Goal: Task Accomplishment & Management: Manage account settings

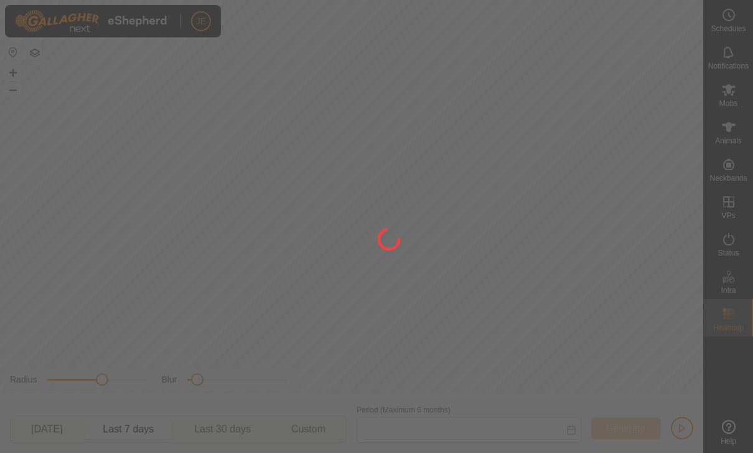
type input "[DATE] - [DATE]"
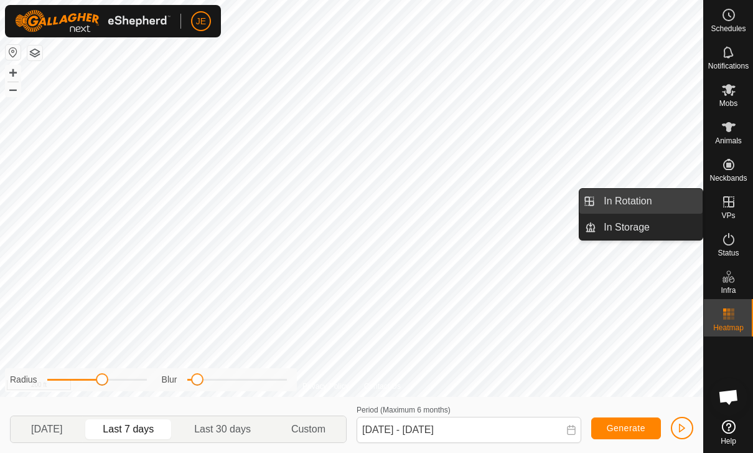
click at [649, 205] on span "In Rotation" at bounding box center [628, 201] width 48 height 15
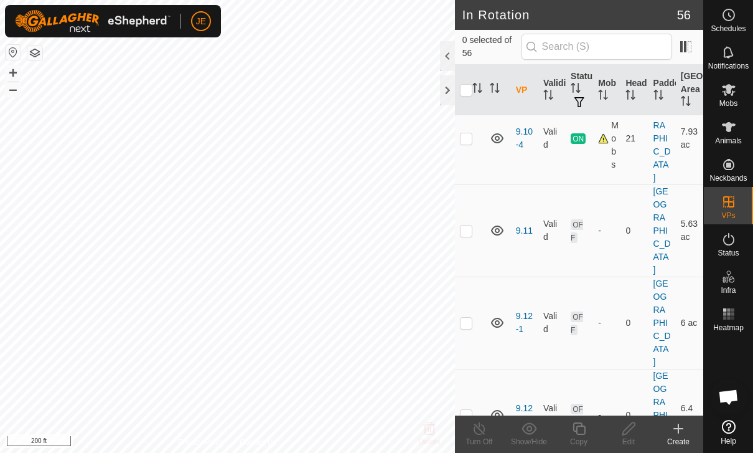
scroll to position [536, 0]
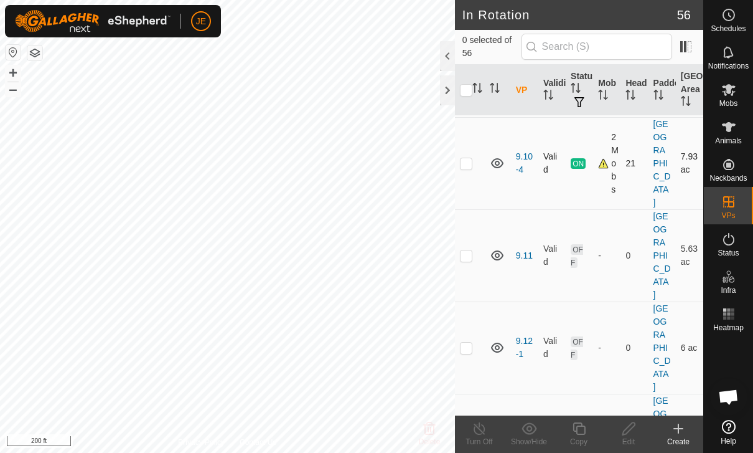
click at [478, 166] on td at bounding box center [470, 163] width 30 height 92
checkbox input "true"
click at [585, 435] on icon at bounding box center [580, 428] width 16 height 15
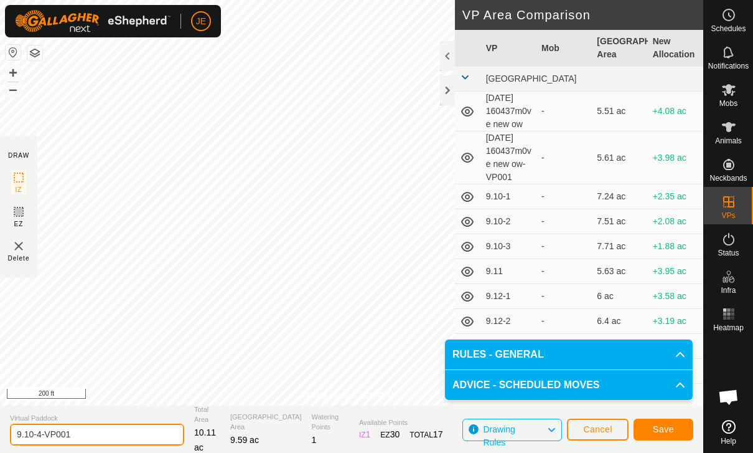
click at [93, 432] on input "9.10-4-VP001" at bounding box center [97, 434] width 174 height 22
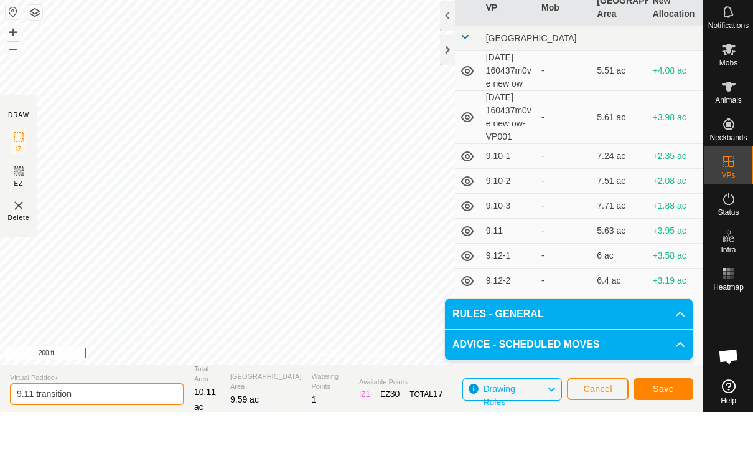
type input "9.11 transition"
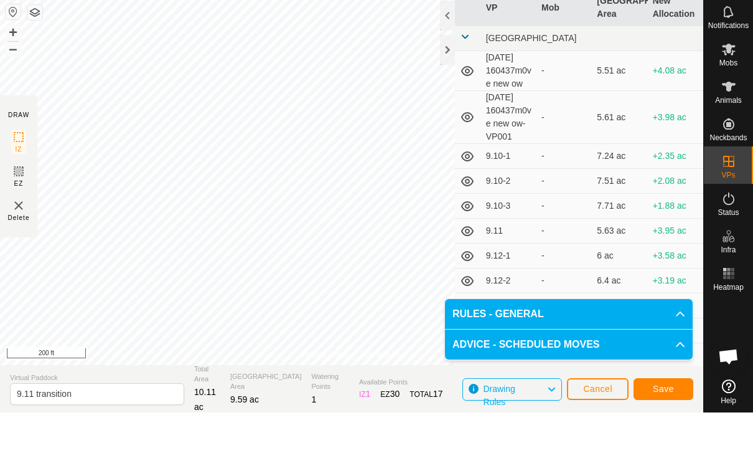
click at [669, 424] on span "Save" at bounding box center [663, 429] width 21 height 10
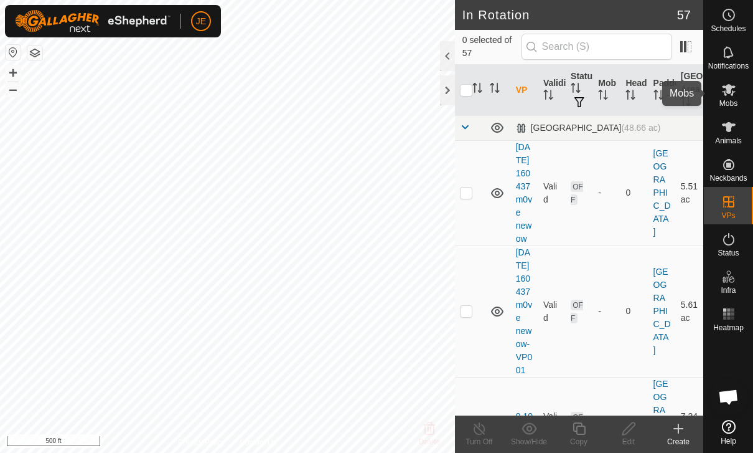
click at [736, 95] on icon at bounding box center [729, 89] width 15 height 15
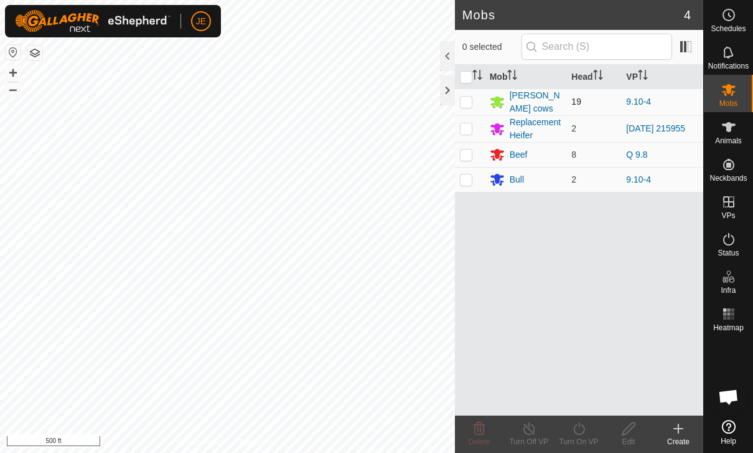
click at [469, 103] on p-checkbox at bounding box center [466, 102] width 12 height 10
checkbox input "true"
click at [472, 180] on p-checkbox at bounding box center [466, 179] width 12 height 10
click at [582, 434] on icon at bounding box center [579, 428] width 11 height 12
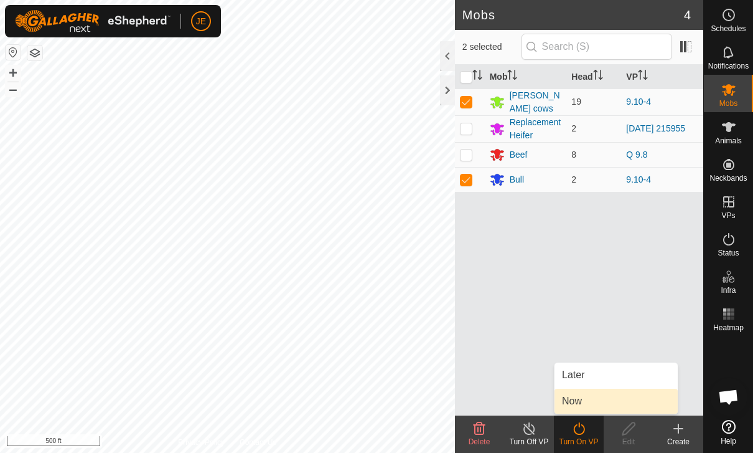
click at [585, 403] on link "Now" at bounding box center [616, 401] width 123 height 25
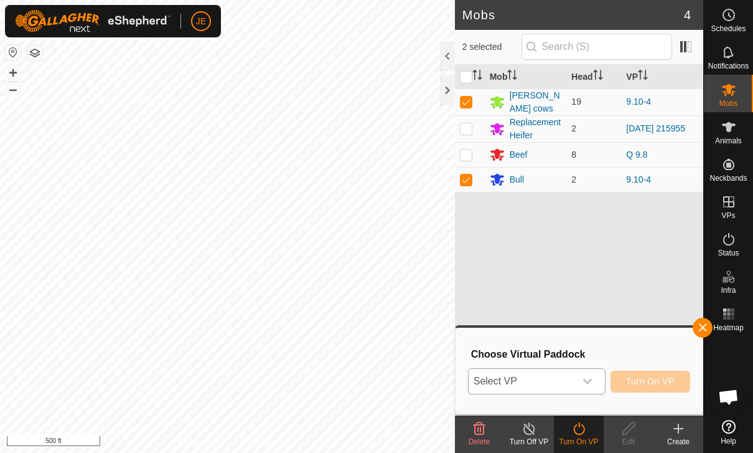
click at [572, 378] on span "Select VP" at bounding box center [522, 381] width 106 height 25
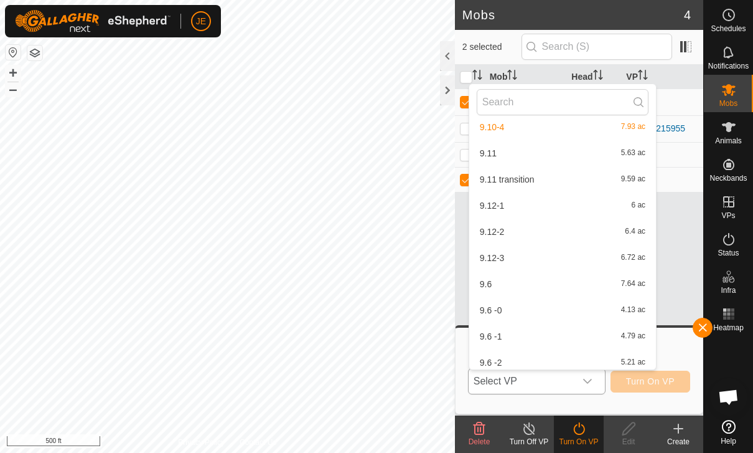
scroll to position [158, 0]
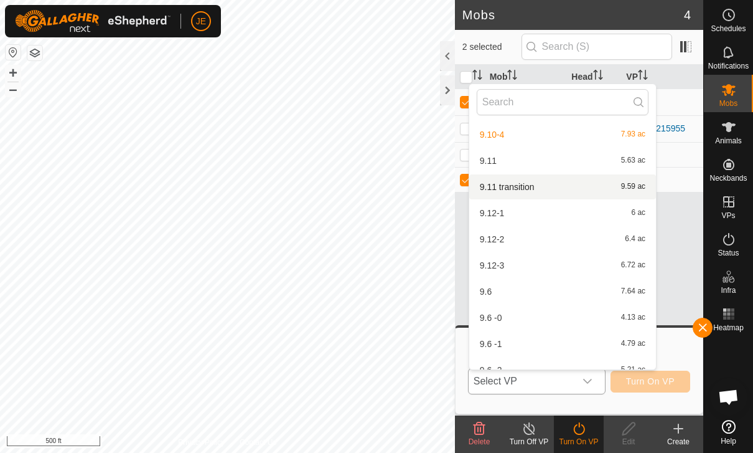
click at [529, 184] on span "9.11 transition" at bounding box center [507, 186] width 55 height 9
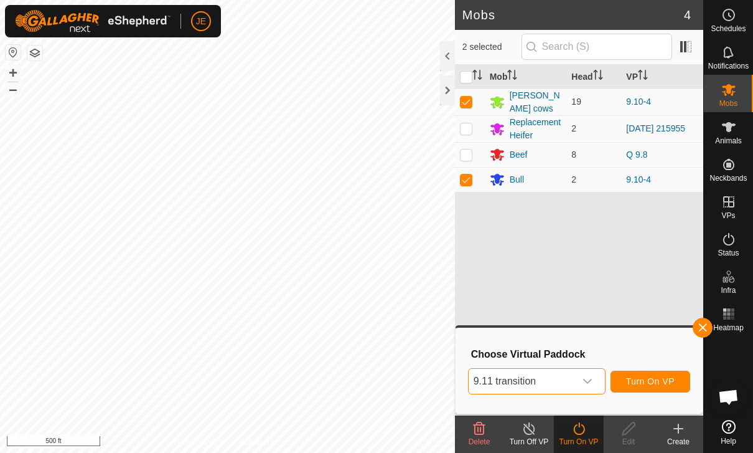
click at [656, 380] on span "Turn On VP" at bounding box center [650, 381] width 49 height 10
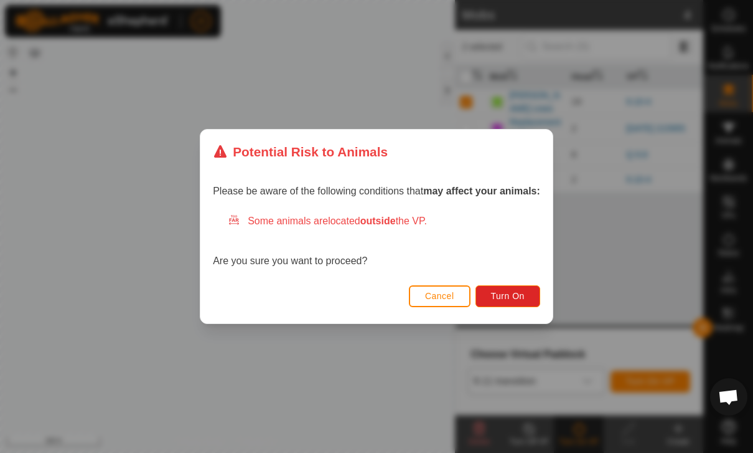
click at [443, 298] on span "Cancel" at bounding box center [439, 296] width 29 height 10
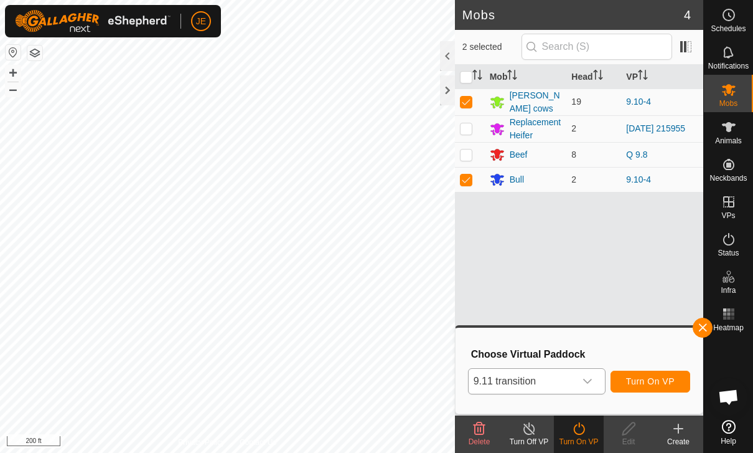
click at [661, 384] on span "Turn On VP" at bounding box center [650, 381] width 49 height 10
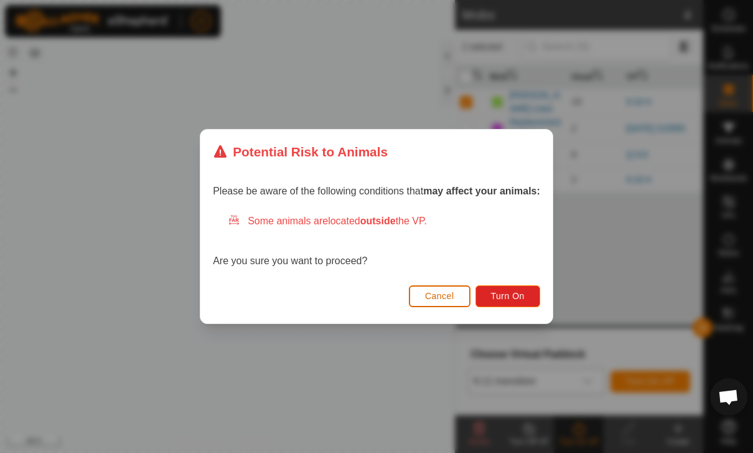
click at [448, 288] on button "Cancel" at bounding box center [440, 296] width 62 height 22
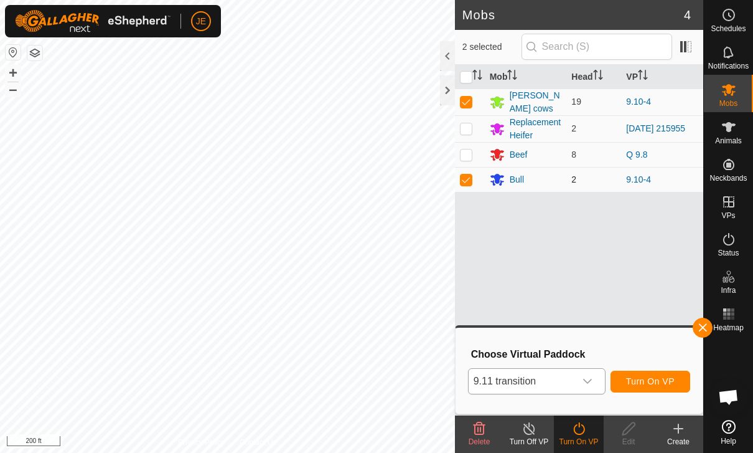
click at [473, 176] on td at bounding box center [470, 179] width 30 height 25
checkbox input "false"
click at [573, 374] on span "Select VP" at bounding box center [522, 381] width 106 height 25
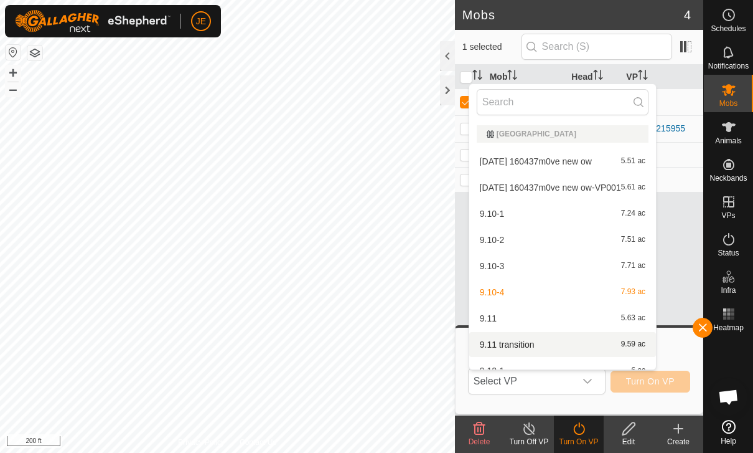
click at [538, 347] on div "9.11 transition 9.59 ac" at bounding box center [563, 344] width 172 height 15
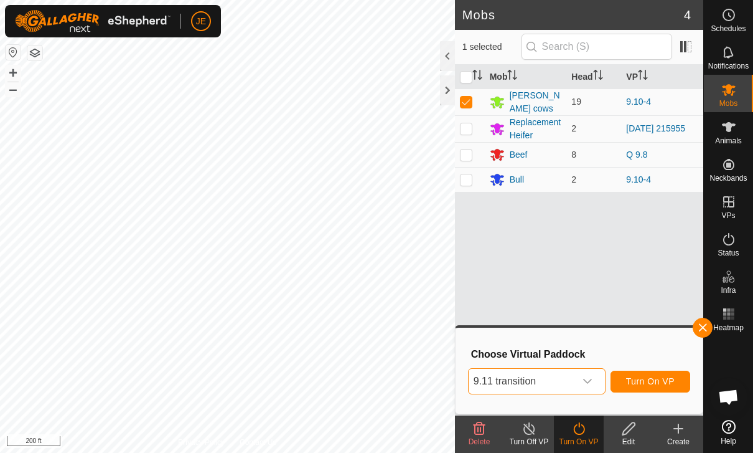
click at [650, 375] on button "Turn On VP" at bounding box center [651, 382] width 80 height 22
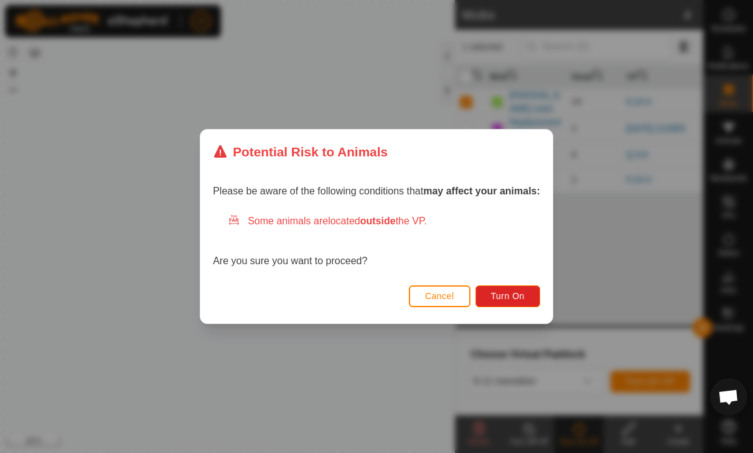
click at [442, 290] on button "Cancel" at bounding box center [440, 296] width 62 height 22
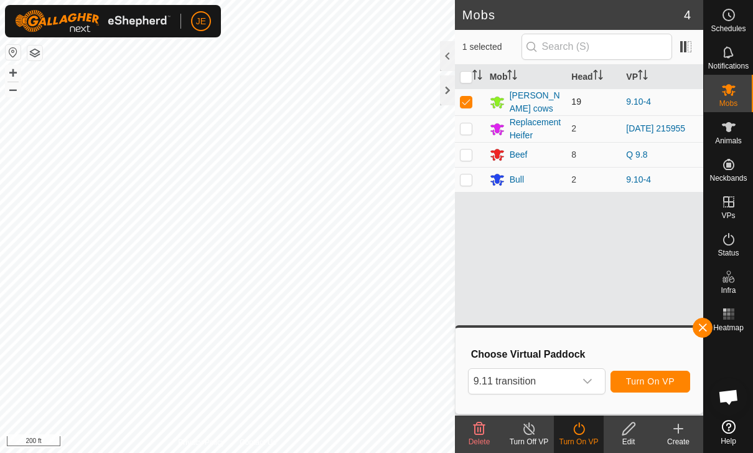
click at [469, 92] on td at bounding box center [470, 101] width 30 height 27
checkbox input "false"
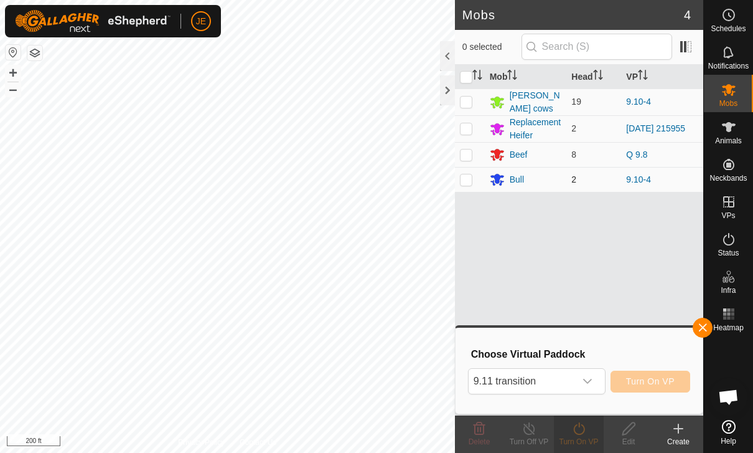
click at [471, 179] on p-checkbox at bounding box center [466, 179] width 12 height 10
checkbox input "true"
click at [564, 381] on span "Select VP" at bounding box center [522, 381] width 106 height 25
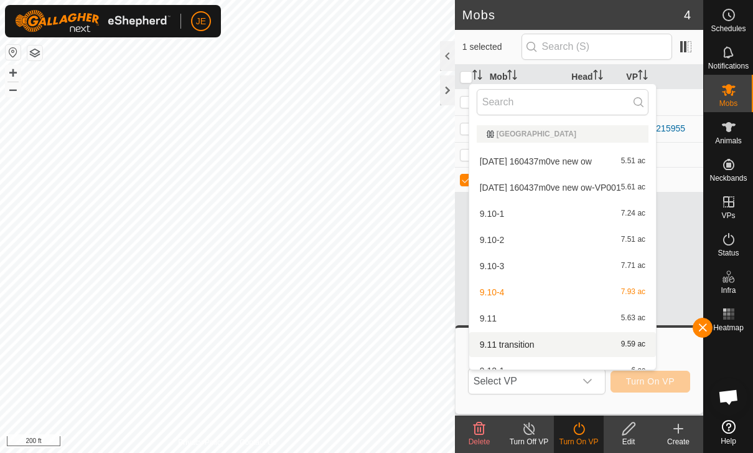
click at [526, 341] on span "9.11 transition" at bounding box center [507, 344] width 55 height 9
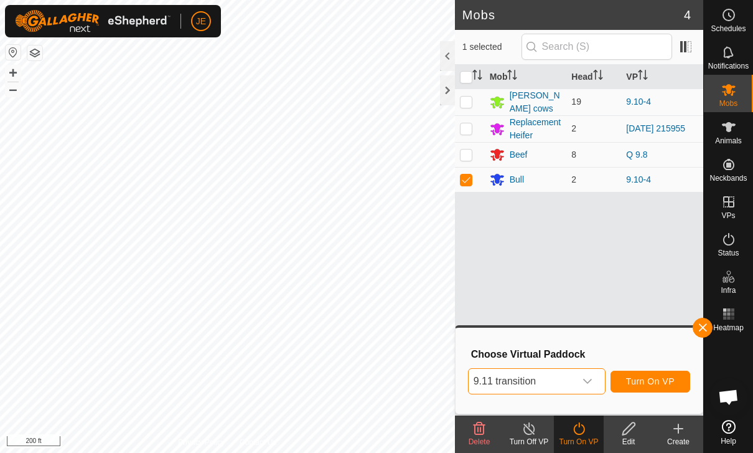
click at [653, 377] on span "Turn On VP" at bounding box center [650, 381] width 49 height 10
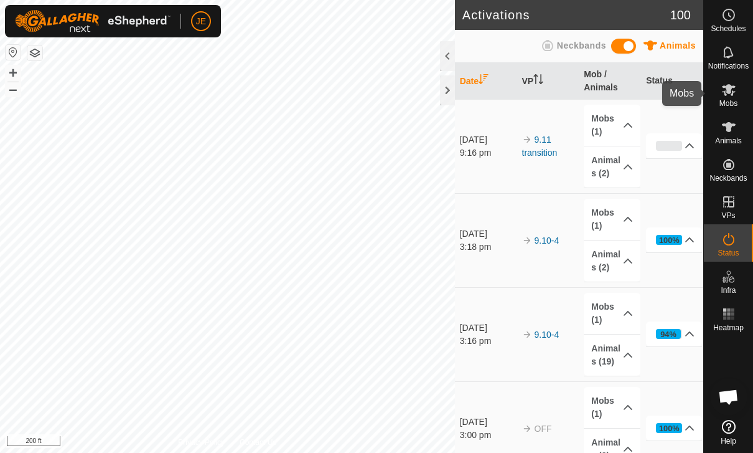
click at [735, 100] on span "Mobs" at bounding box center [729, 103] width 18 height 7
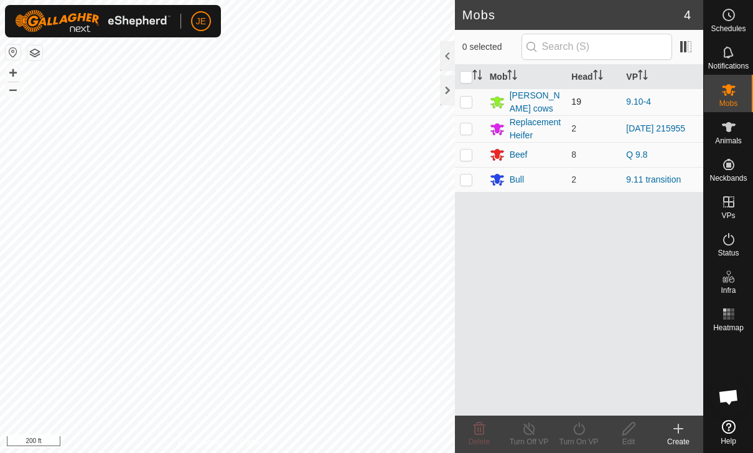
click at [465, 98] on p-checkbox at bounding box center [466, 102] width 12 height 10
checkbox input "true"
click at [587, 435] on icon at bounding box center [580, 428] width 16 height 15
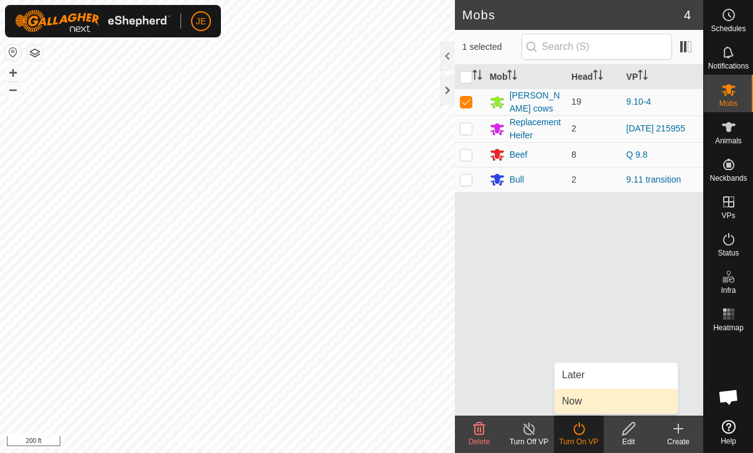
click at [600, 402] on link "Now" at bounding box center [616, 401] width 123 height 25
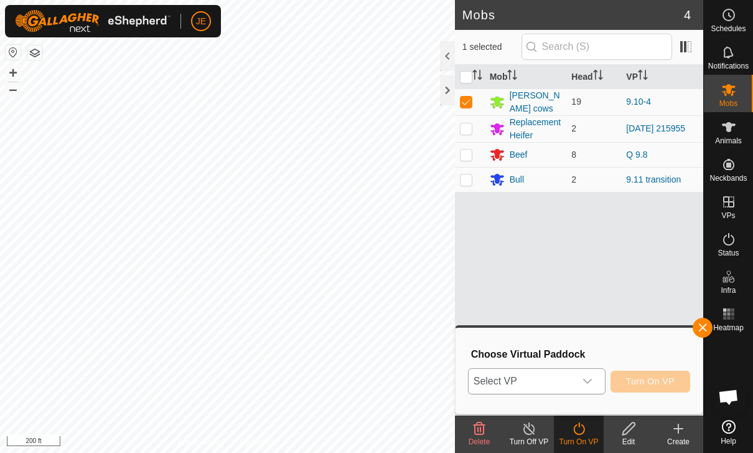
click at [583, 374] on div "dropdown trigger" at bounding box center [587, 381] width 25 height 25
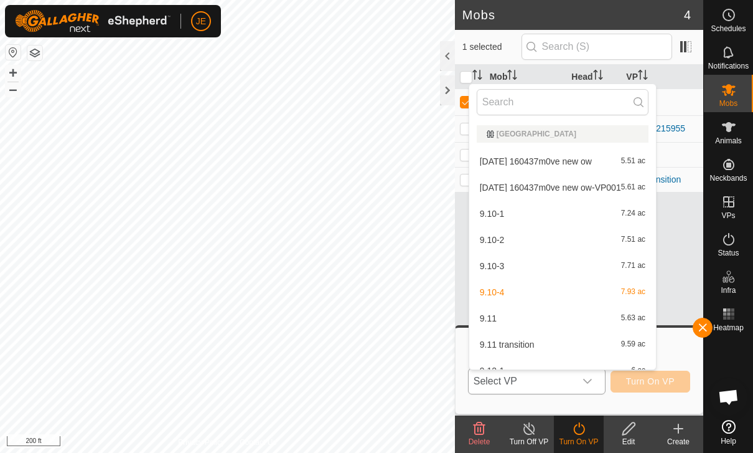
click at [539, 344] on div "9.11 transition 9.59 ac" at bounding box center [563, 344] width 172 height 15
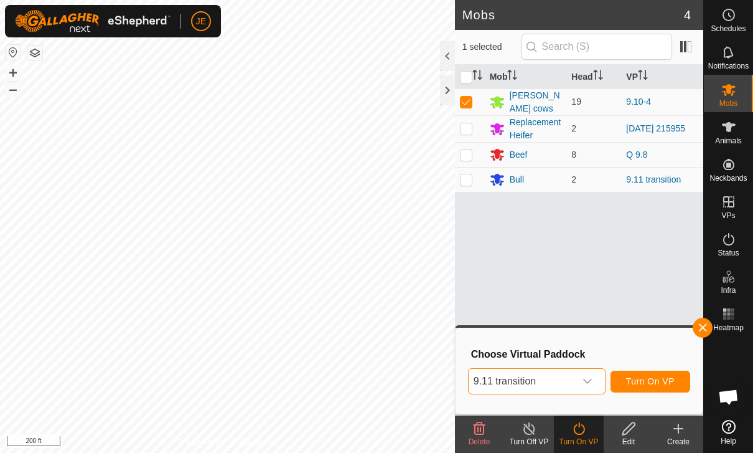
click at [656, 382] on span "Turn On VP" at bounding box center [650, 381] width 49 height 10
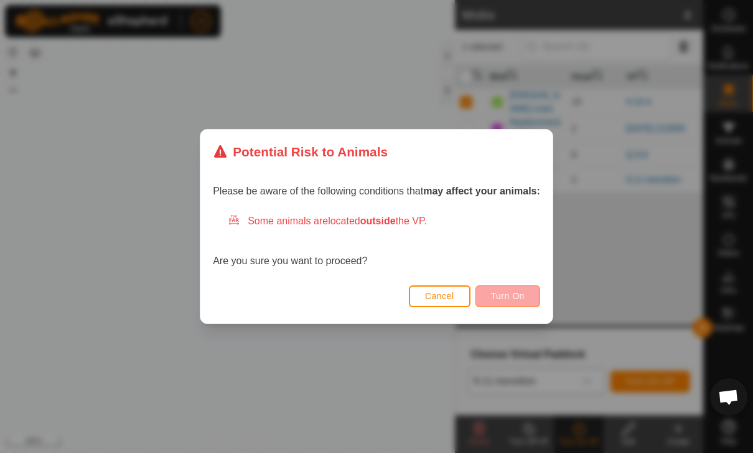
click at [535, 289] on button "Turn On" at bounding box center [508, 296] width 65 height 22
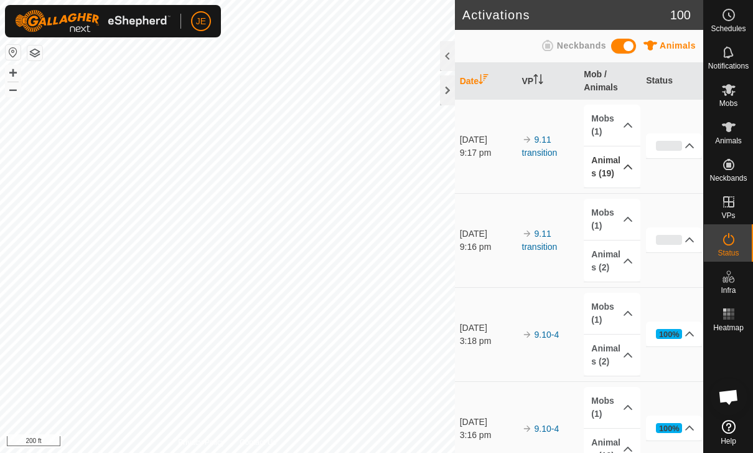
click at [628, 174] on p-accordion-header "Animals (19)" at bounding box center [612, 166] width 56 height 41
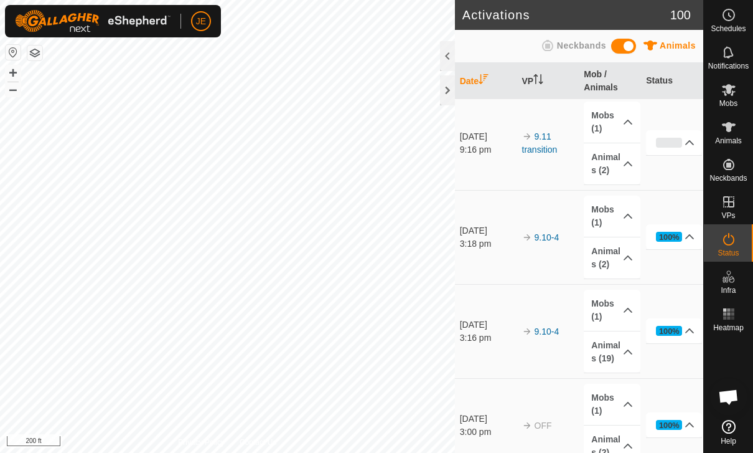
scroll to position [290, 0]
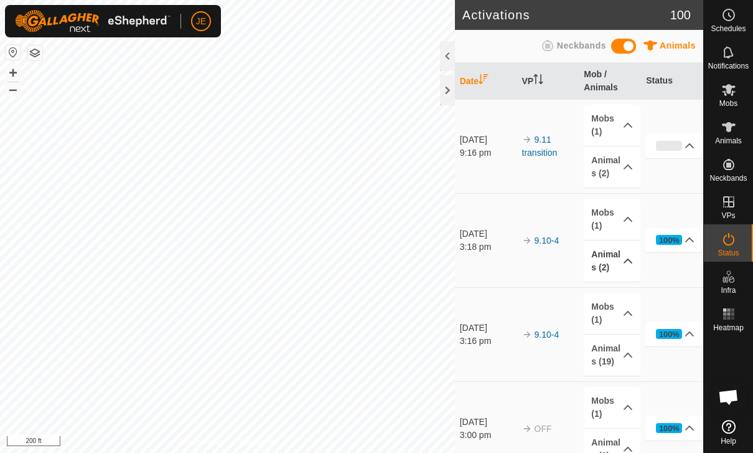
click at [630, 260] on icon at bounding box center [628, 261] width 10 height 10
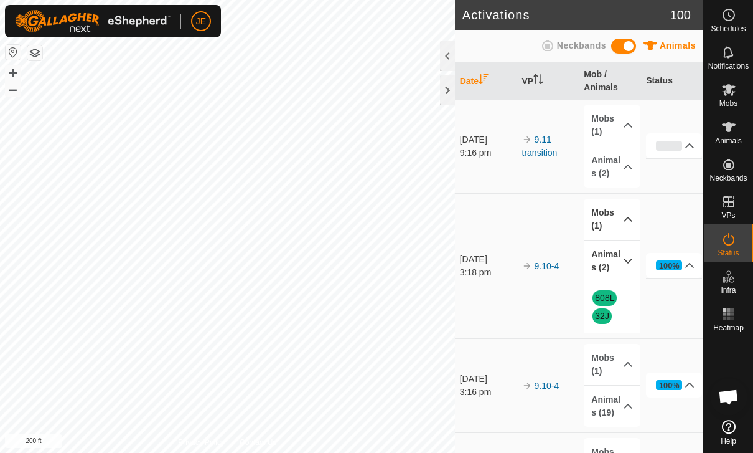
click at [619, 220] on p-accordion-header "Mobs (1)" at bounding box center [612, 219] width 56 height 41
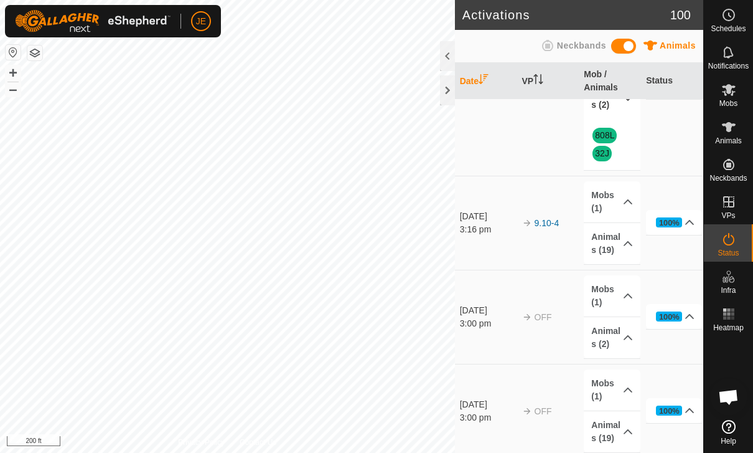
scroll to position [481, 0]
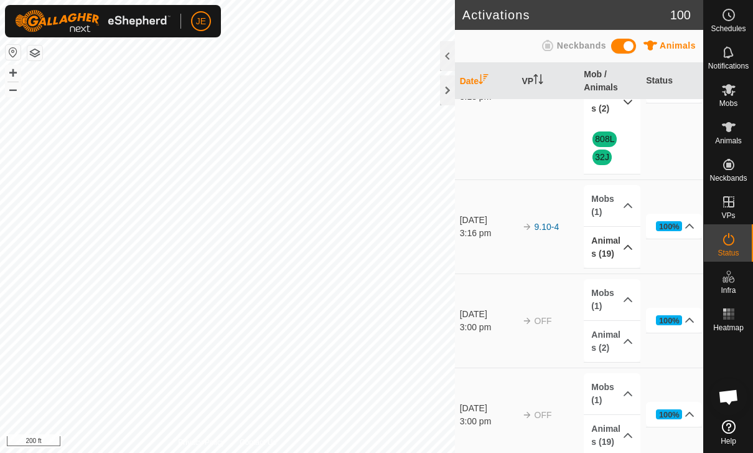
click at [627, 248] on icon at bounding box center [628, 247] width 10 height 10
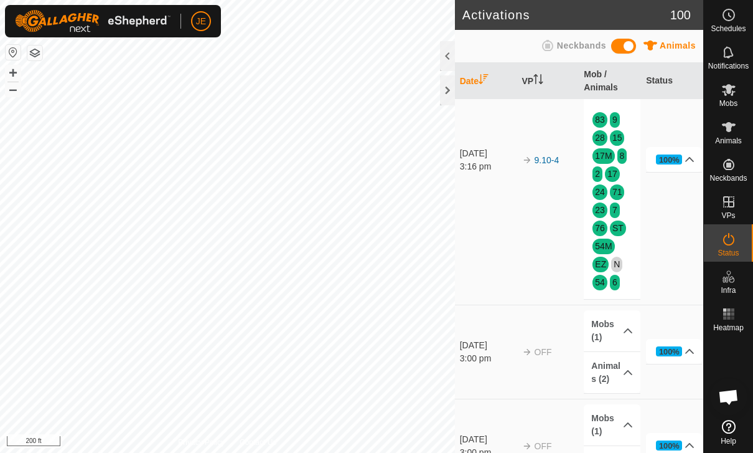
scroll to position [645, 0]
click at [650, 255] on td "100% In Progress Pending 0 Sent 0 Completed Confirmed 18 Overridden 0 Cancelled…" at bounding box center [672, 161] width 62 height 290
click at [737, 132] on es-animals-svg-icon at bounding box center [729, 127] width 22 height 20
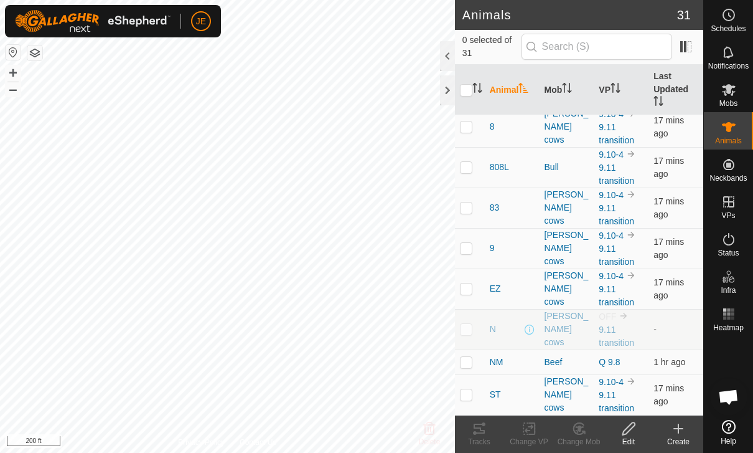
scroll to position [829, 0]
click at [472, 328] on p-checkbox at bounding box center [466, 329] width 12 height 10
click at [582, 426] on icon at bounding box center [580, 428] width 16 height 15
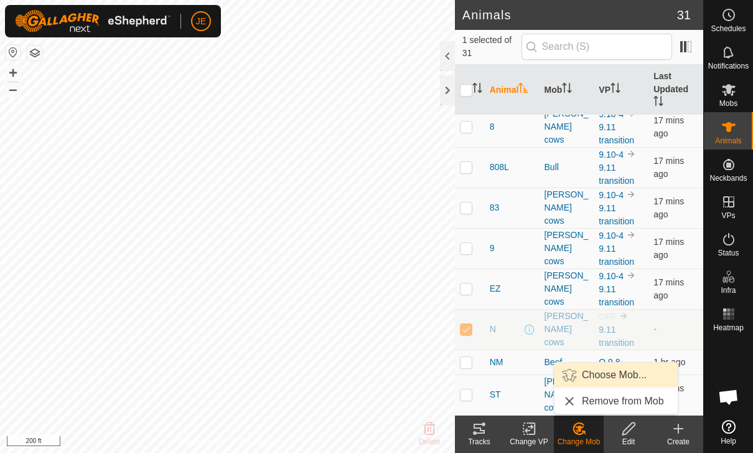
click at [608, 375] on span "Choose Mob..." at bounding box center [614, 374] width 65 height 15
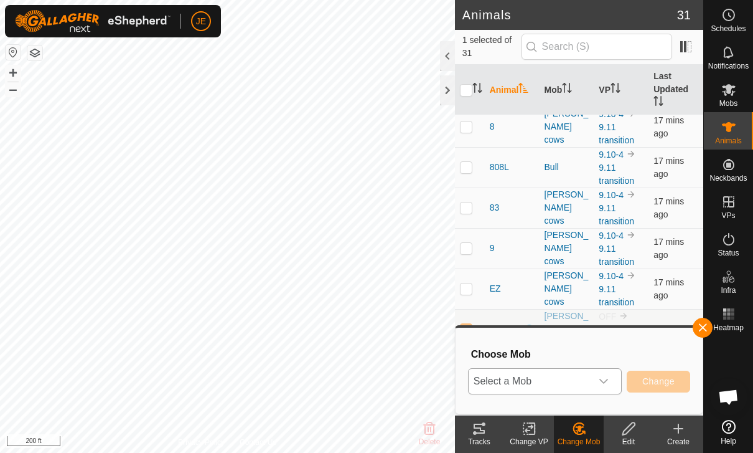
click at [590, 375] on span "Select a Mob" at bounding box center [530, 381] width 123 height 25
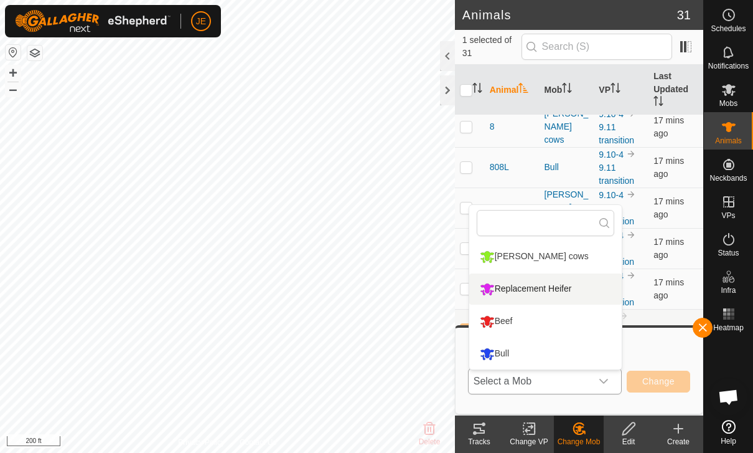
click at [562, 288] on div "Replacement Heifer" at bounding box center [526, 288] width 98 height 21
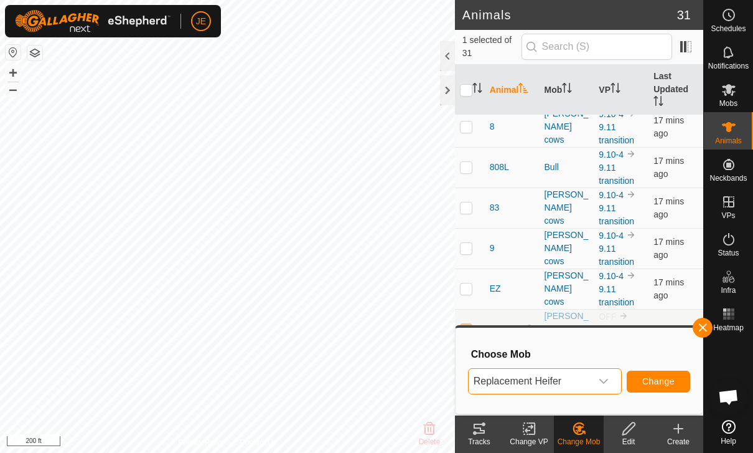
click at [654, 382] on span "Change" at bounding box center [659, 381] width 32 height 10
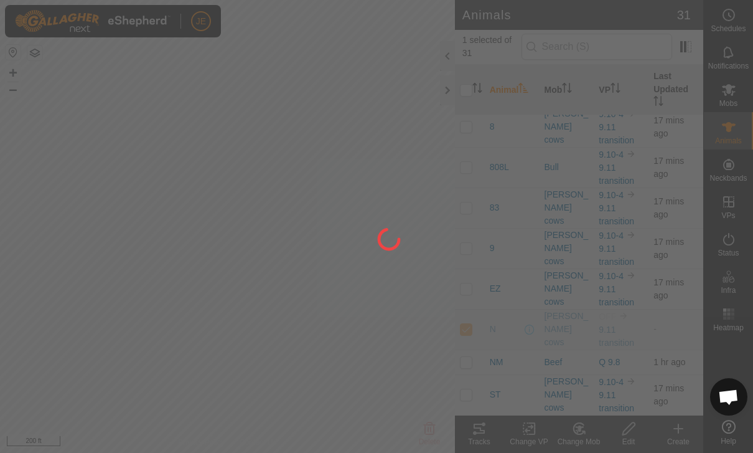
checkbox input "false"
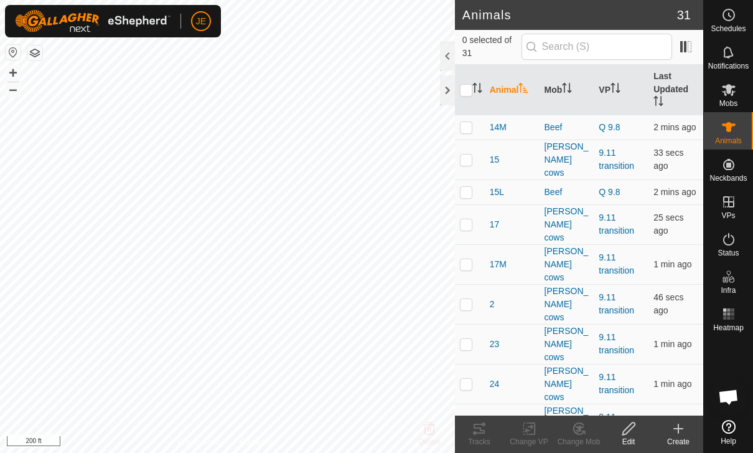
scroll to position [0, 0]
click at [737, 98] on es-mob-svg-icon at bounding box center [729, 90] width 22 height 20
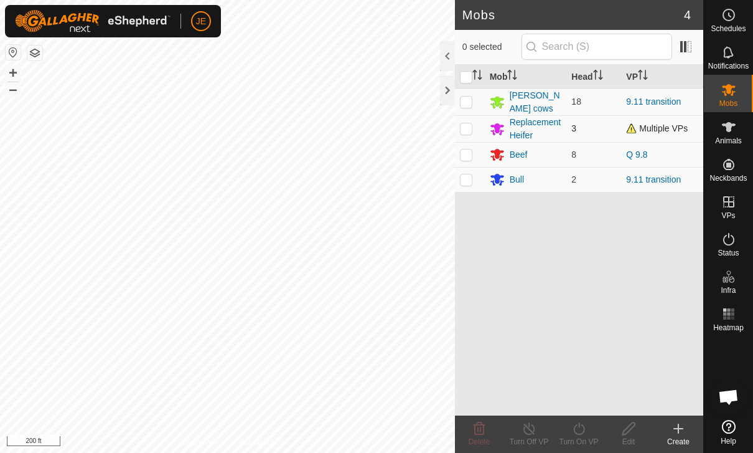
click at [575, 126] on span "3" at bounding box center [574, 128] width 5 height 10
click at [538, 126] on div "Replacement Heifer" at bounding box center [536, 129] width 52 height 26
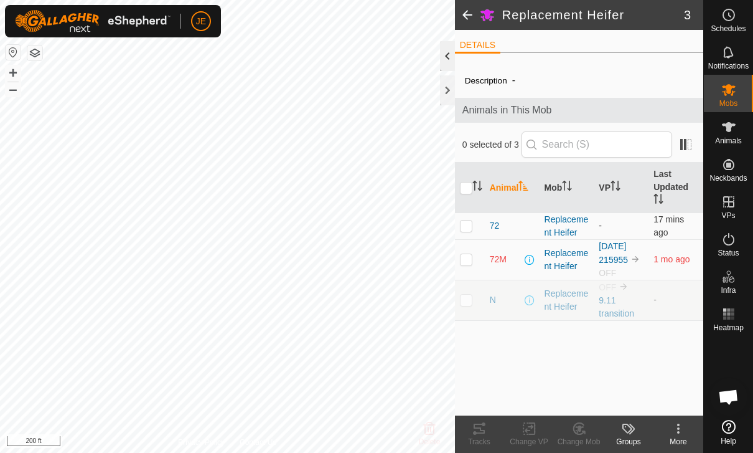
click at [450, 57] on div at bounding box center [447, 56] width 15 height 30
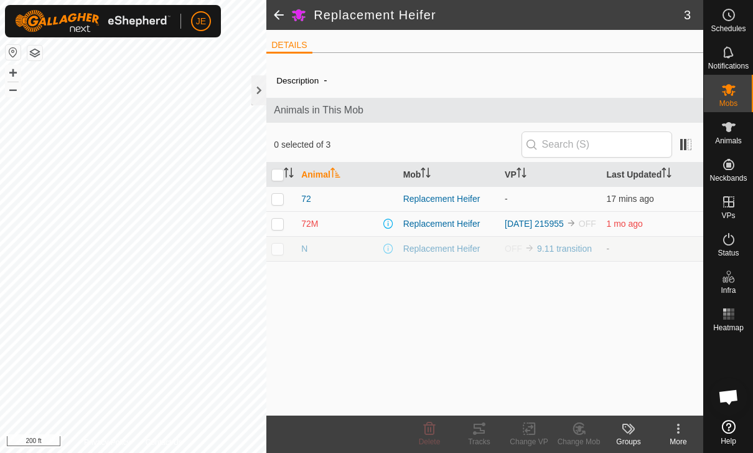
click at [451, 86] on div "Description -" at bounding box center [484, 80] width 417 height 15
click at [260, 93] on div at bounding box center [259, 90] width 15 height 30
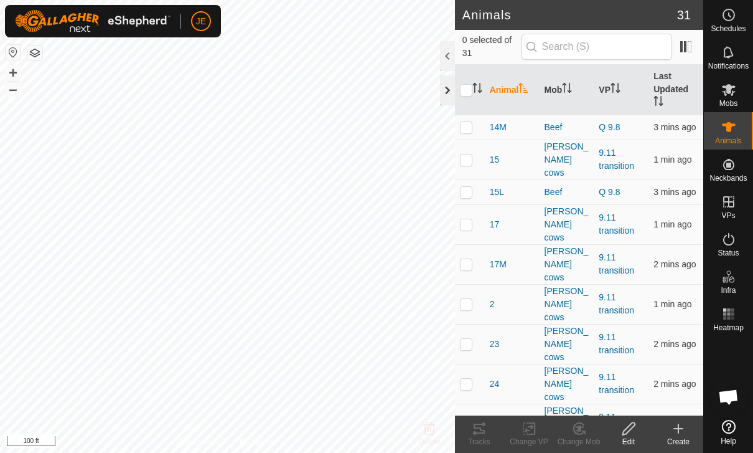
checkbox input "true"
click at [489, 429] on tracks-svg-icon at bounding box center [480, 428] width 50 height 15
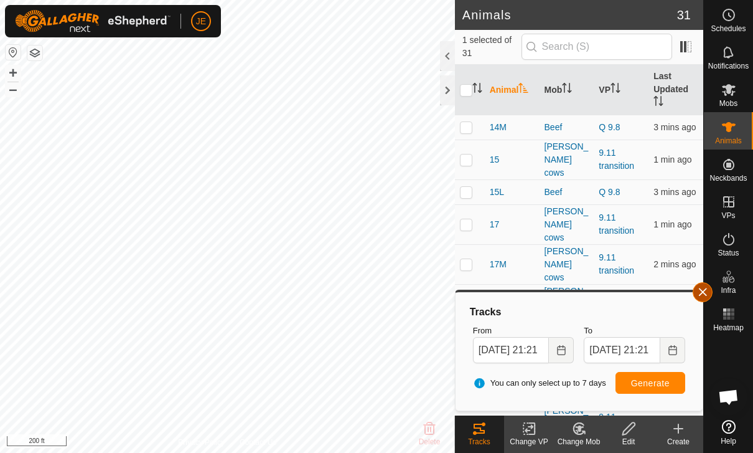
click at [708, 298] on button "button" at bounding box center [703, 292] width 20 height 20
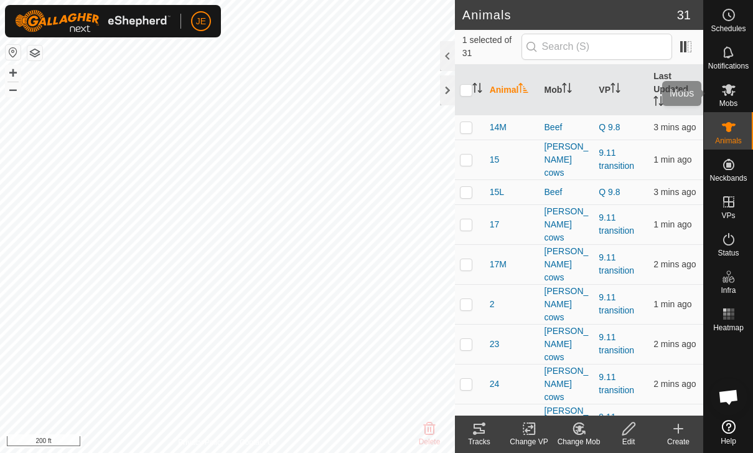
click at [734, 90] on icon at bounding box center [729, 89] width 15 height 15
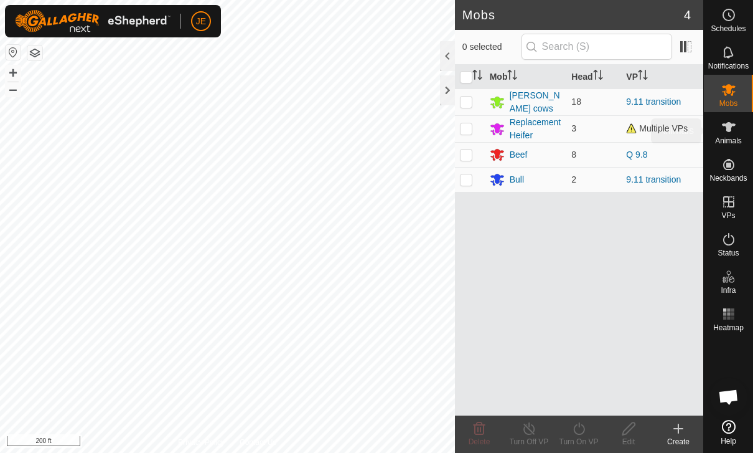
click at [742, 133] on div "Animals" at bounding box center [728, 130] width 49 height 37
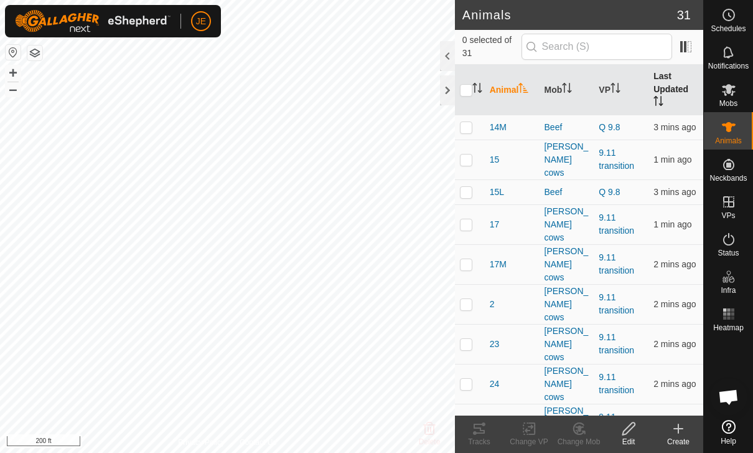
click at [675, 88] on th "Last Updated" at bounding box center [676, 90] width 55 height 50
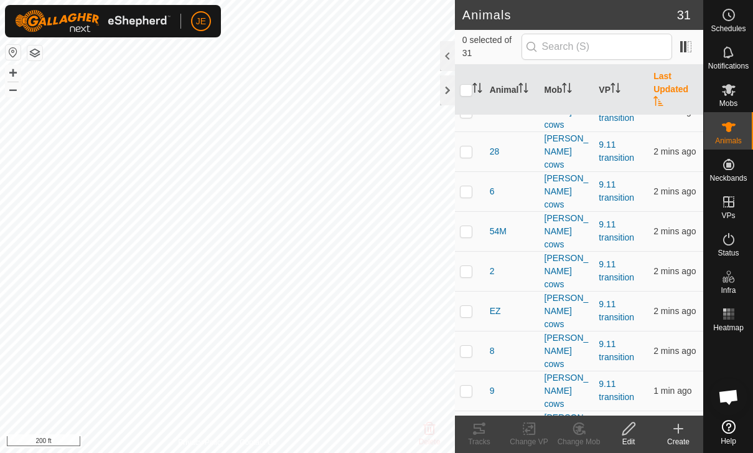
scroll to position [542, 0]
click at [731, 313] on icon at bounding box center [729, 313] width 15 height 15
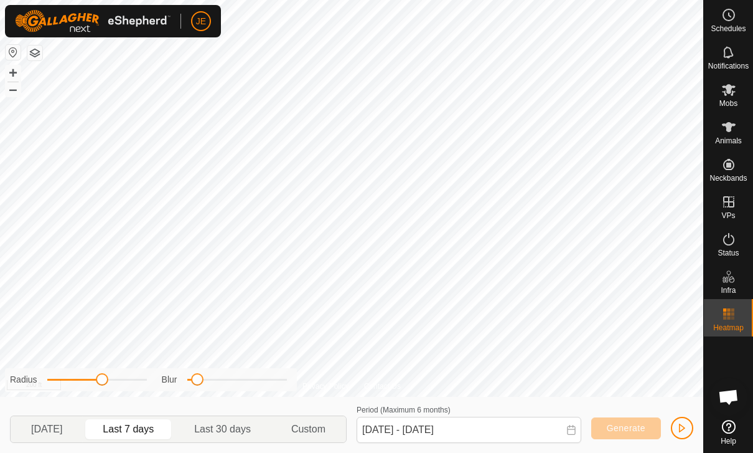
click at [686, 428] on span "button" at bounding box center [683, 428] width 10 height 10
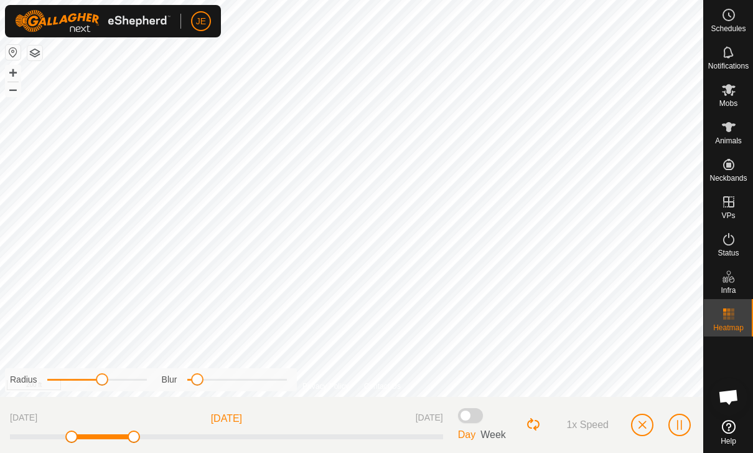
click at [646, 421] on span "button" at bounding box center [643, 425] width 10 height 10
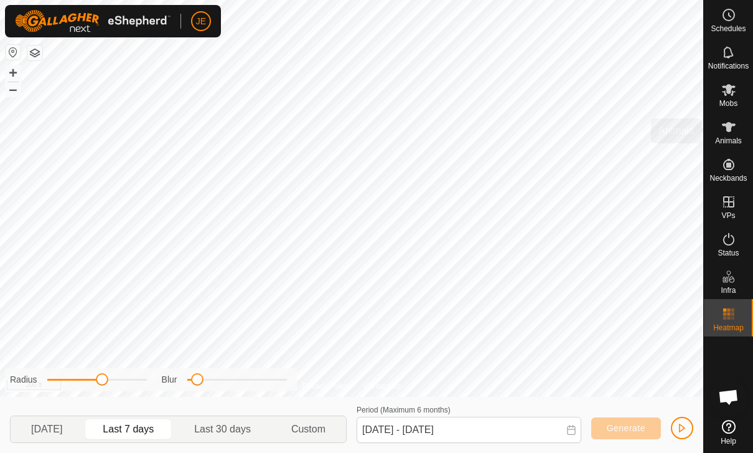
click at [732, 134] on icon at bounding box center [729, 127] width 15 height 15
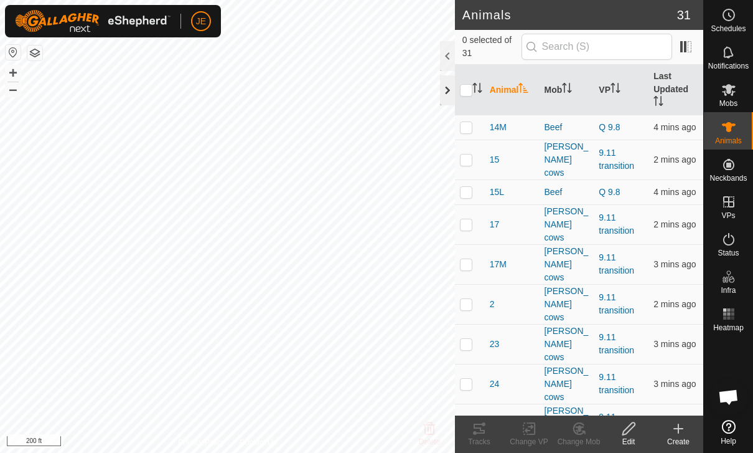
click at [448, 85] on div at bounding box center [447, 90] width 15 height 30
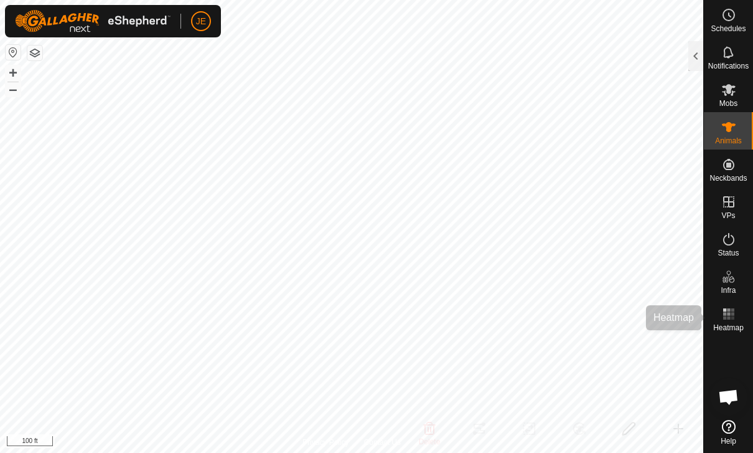
click at [736, 318] on icon at bounding box center [729, 313] width 15 height 15
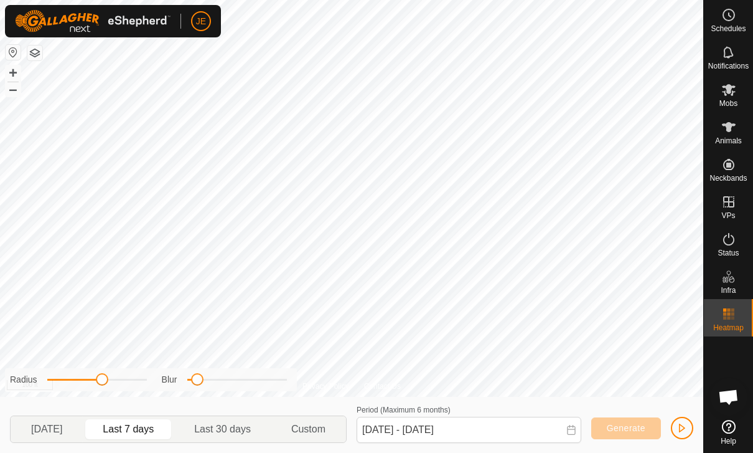
click at [687, 427] on span "button" at bounding box center [683, 428] width 10 height 10
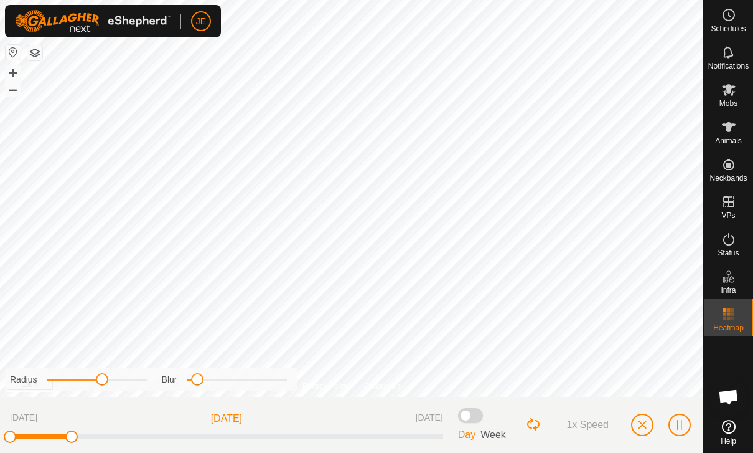
click at [645, 423] on span "button" at bounding box center [643, 425] width 10 height 10
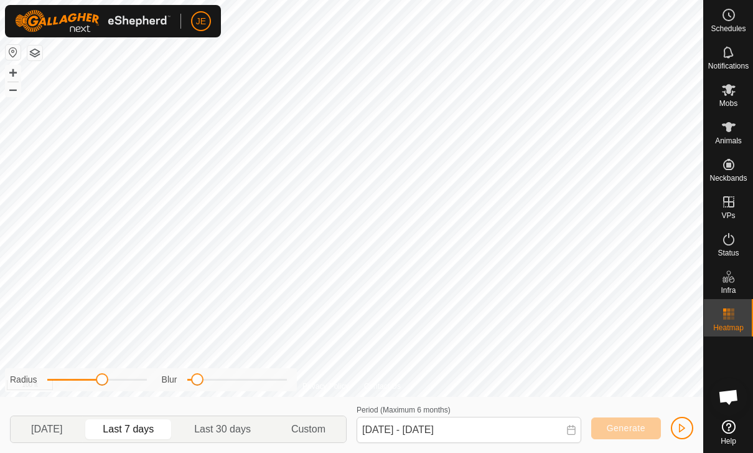
click at [679, 421] on button "button" at bounding box center [682, 428] width 22 height 22
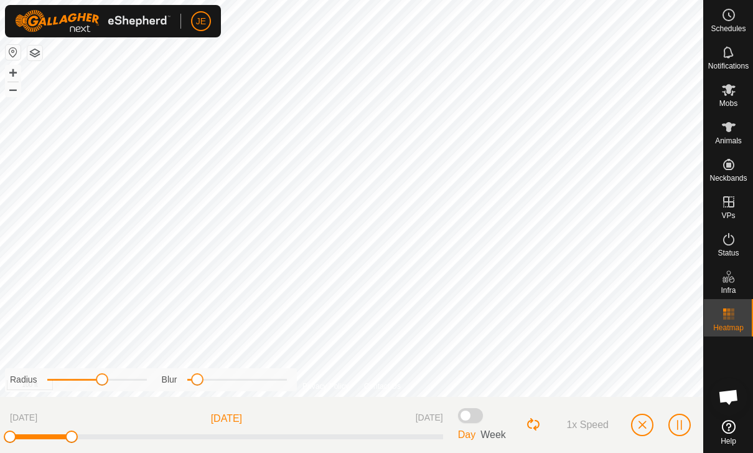
click at [646, 422] on span "button" at bounding box center [643, 425] width 10 height 10
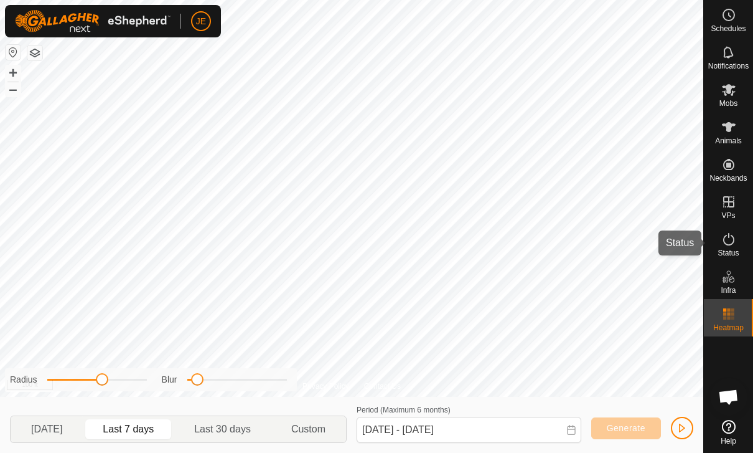
click at [730, 241] on icon at bounding box center [729, 239] width 15 height 15
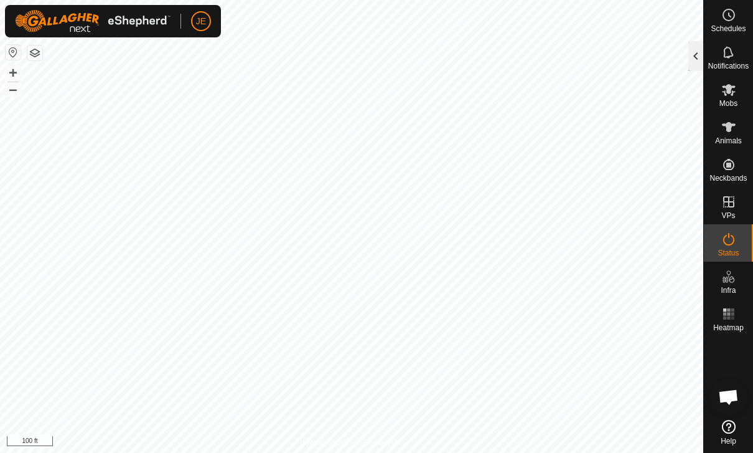
click at [697, 48] on div at bounding box center [696, 56] width 15 height 30
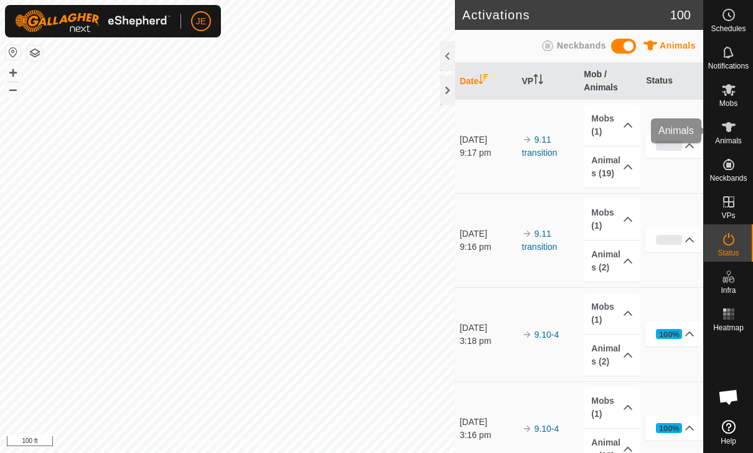
click at [735, 130] on icon at bounding box center [729, 127] width 15 height 15
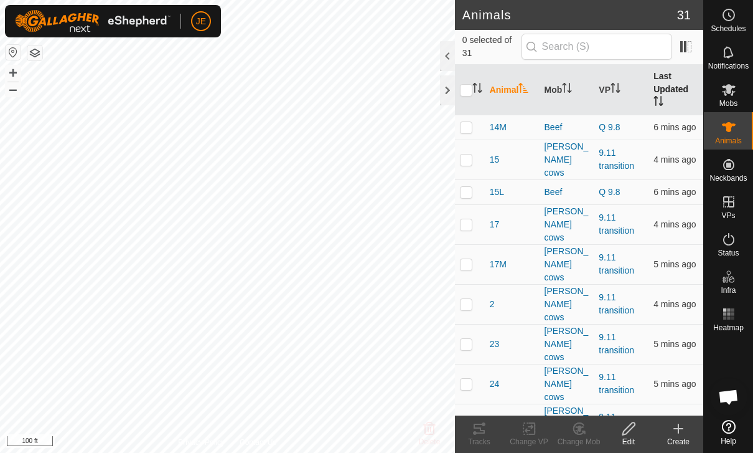
click at [674, 93] on th "Last Updated" at bounding box center [676, 90] width 55 height 50
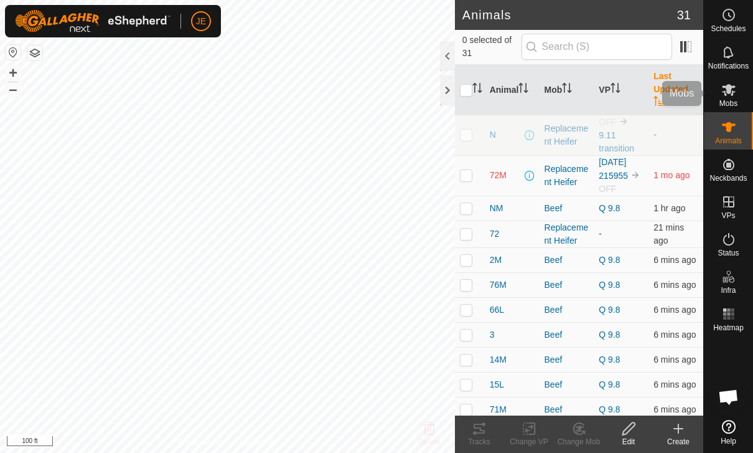
click at [736, 89] on icon at bounding box center [729, 89] width 15 height 15
